Goal: Task Accomplishment & Management: Manage account settings

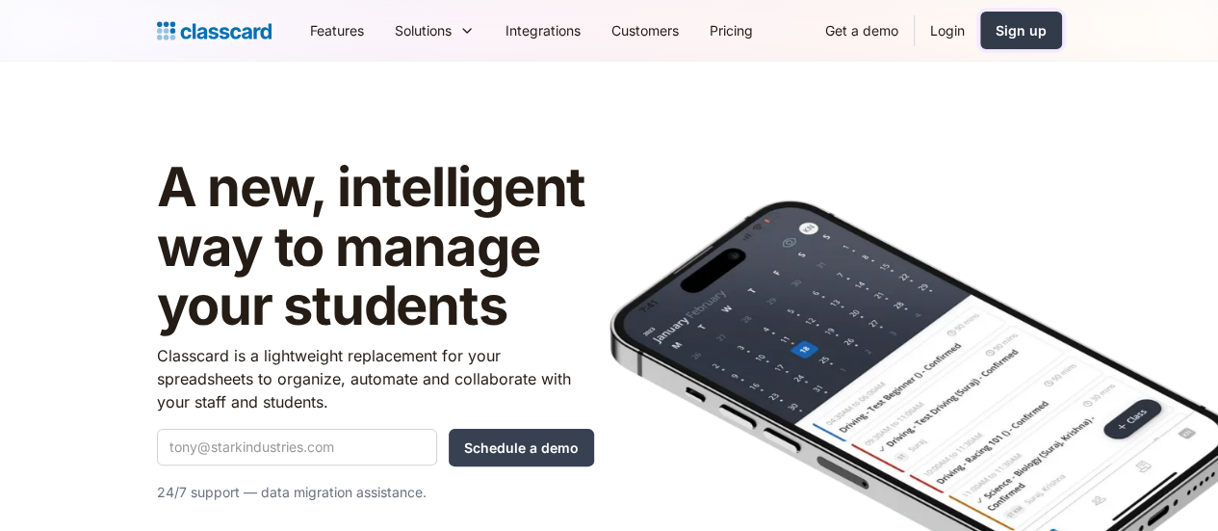
click at [1047, 22] on div "Sign up" at bounding box center [1021, 30] width 51 height 20
click at [980, 38] on link "Login" at bounding box center [947, 30] width 65 height 43
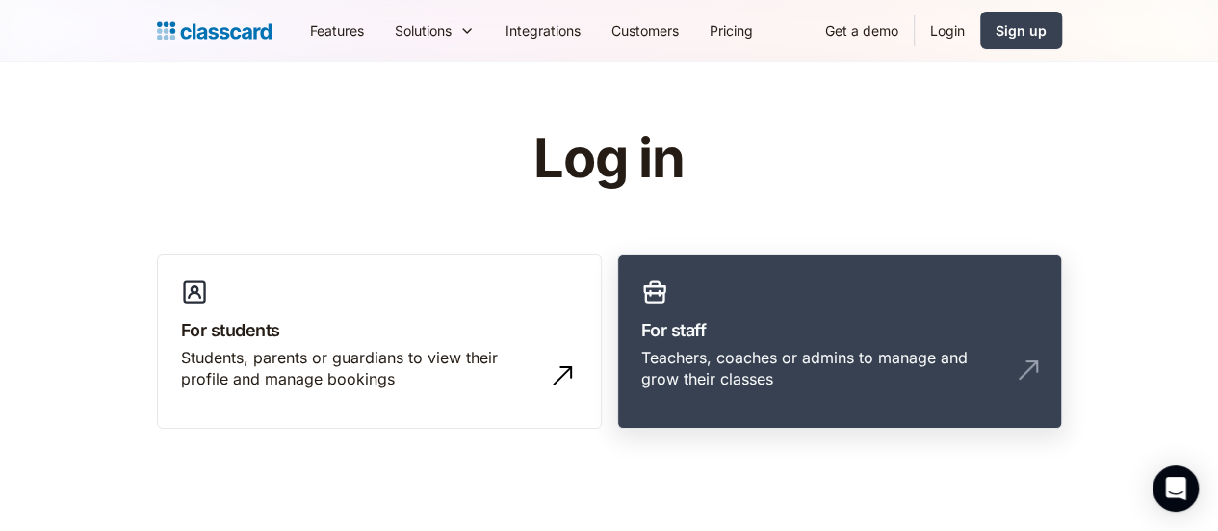
click at [875, 280] on link "For staff Teachers, coaches or admins to manage and grow their classes" at bounding box center [839, 341] width 445 height 175
